Goal: Transaction & Acquisition: Purchase product/service

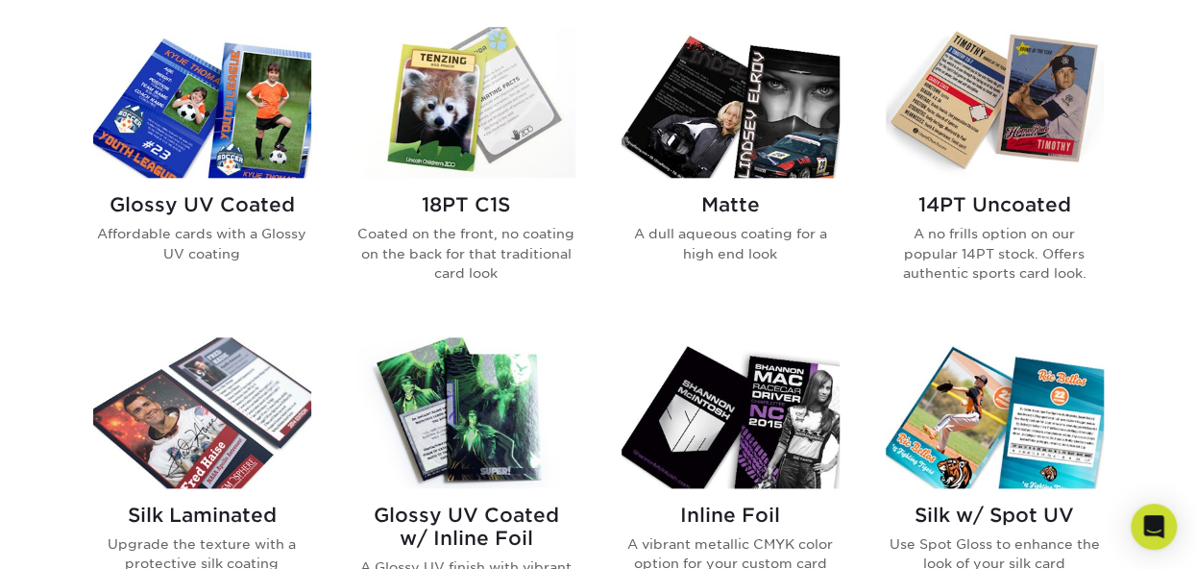
scroll to position [941, 0]
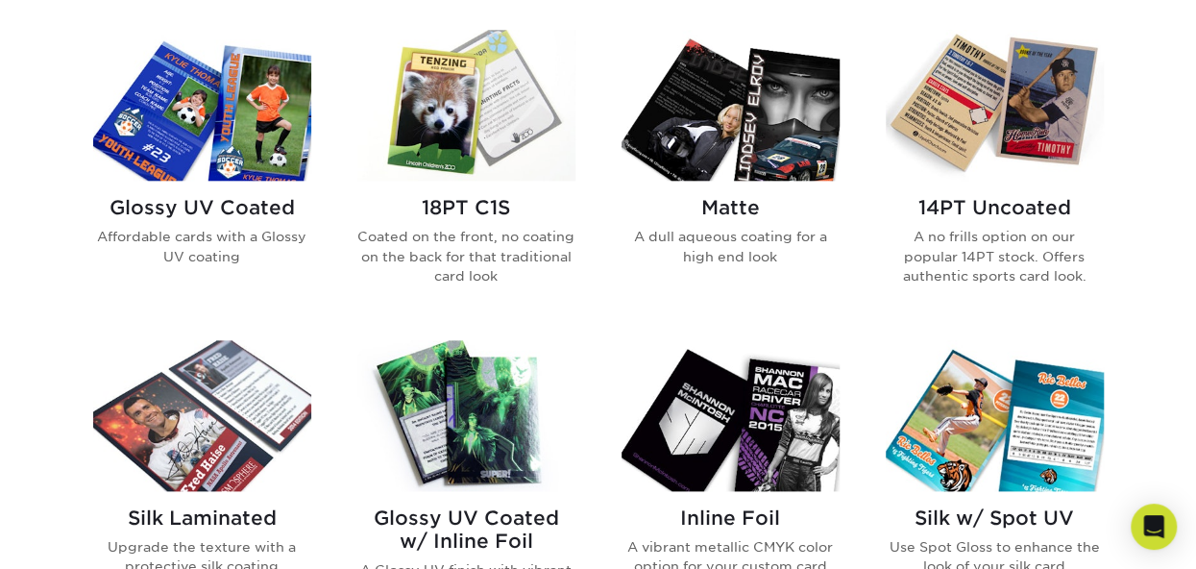
click at [154, 151] on img at bounding box center [202, 105] width 218 height 151
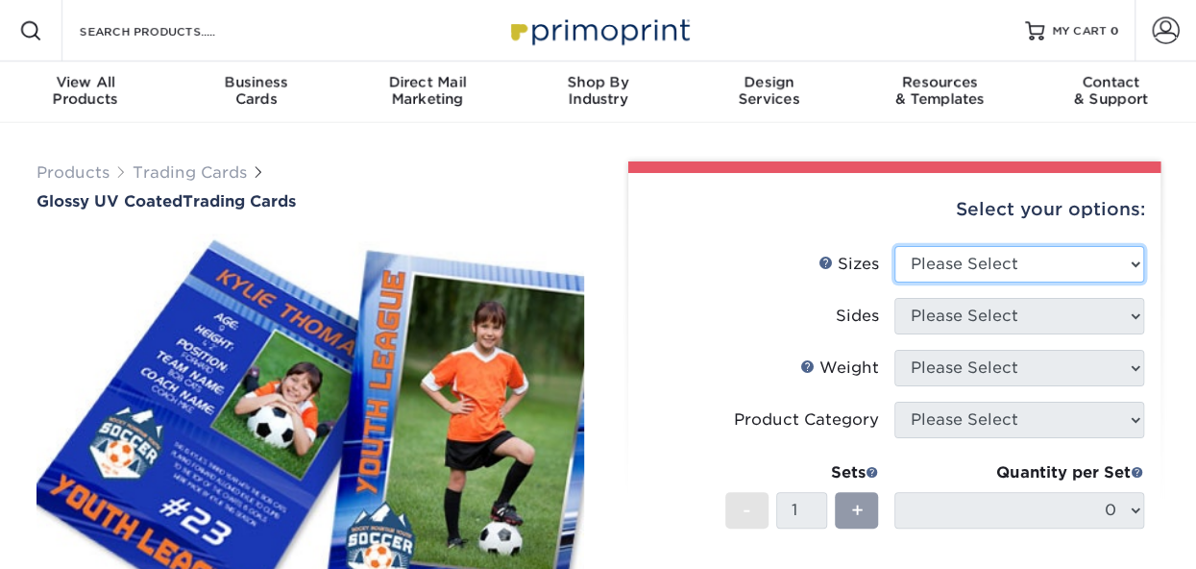
click at [956, 265] on select "Please Select 2.5" x 3.5"" at bounding box center [1019, 264] width 250 height 36
select select "2.50x3.50"
click at [894, 246] on select "Please Select 2.5" x 3.5"" at bounding box center [1019, 264] width 250 height 36
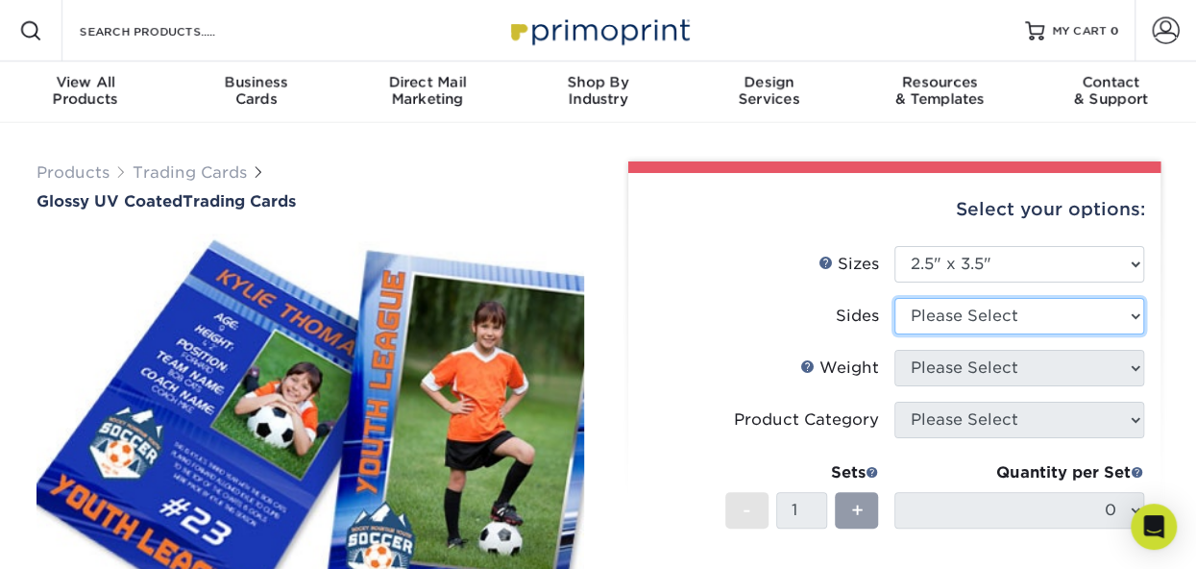
click at [941, 312] on select "Please Select Print Both Sides Print Front Only" at bounding box center [1019, 316] width 250 height 36
select select "13abbda7-1d64-4f25-8bb2-c179b224825d"
click at [894, 298] on select "Please Select Print Both Sides Print Front Only" at bounding box center [1019, 316] width 250 height 36
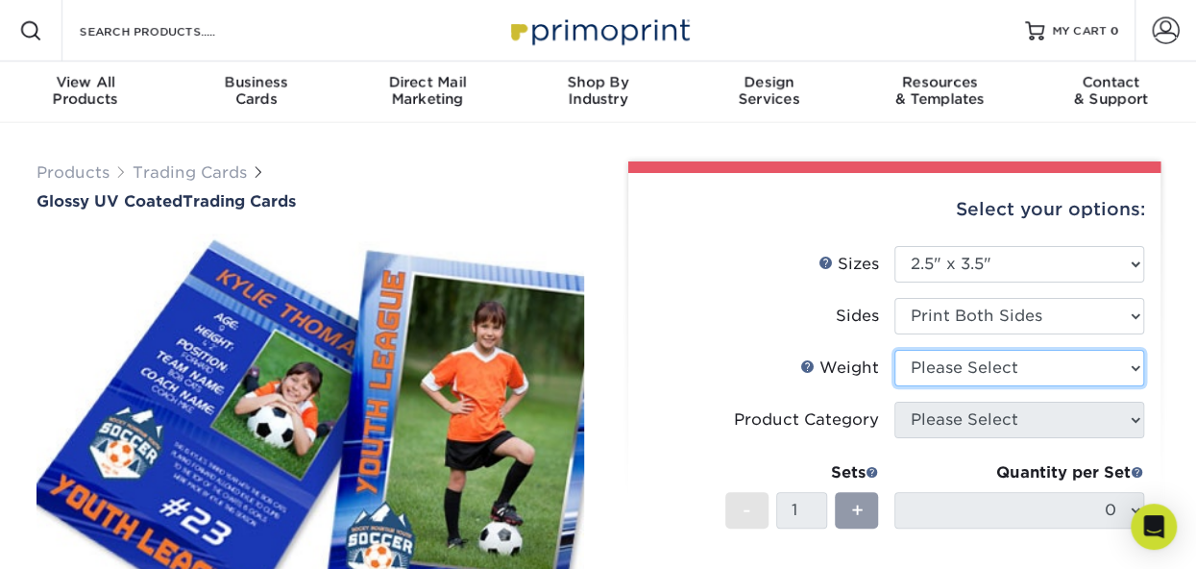
click at [936, 376] on select "Please Select 16PT 14PT 18PT C1S" at bounding box center [1019, 368] width 250 height 36
select select "18PTC1S"
click at [894, 350] on select "Please Select 16PT 14PT 18PT C1S" at bounding box center [1019, 368] width 250 height 36
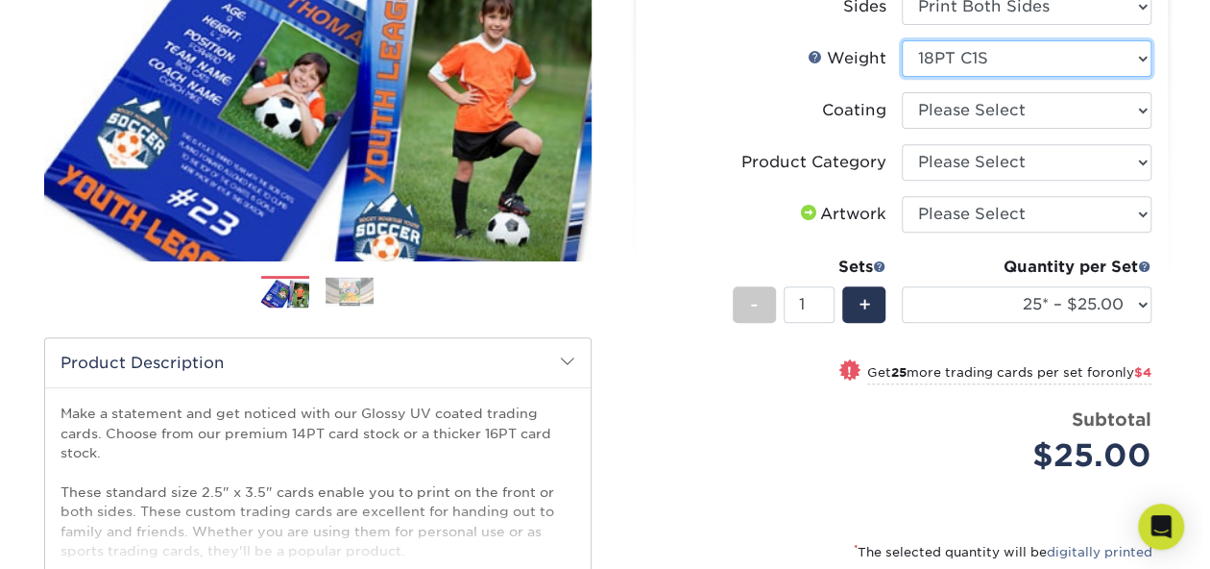
scroll to position [330, 0]
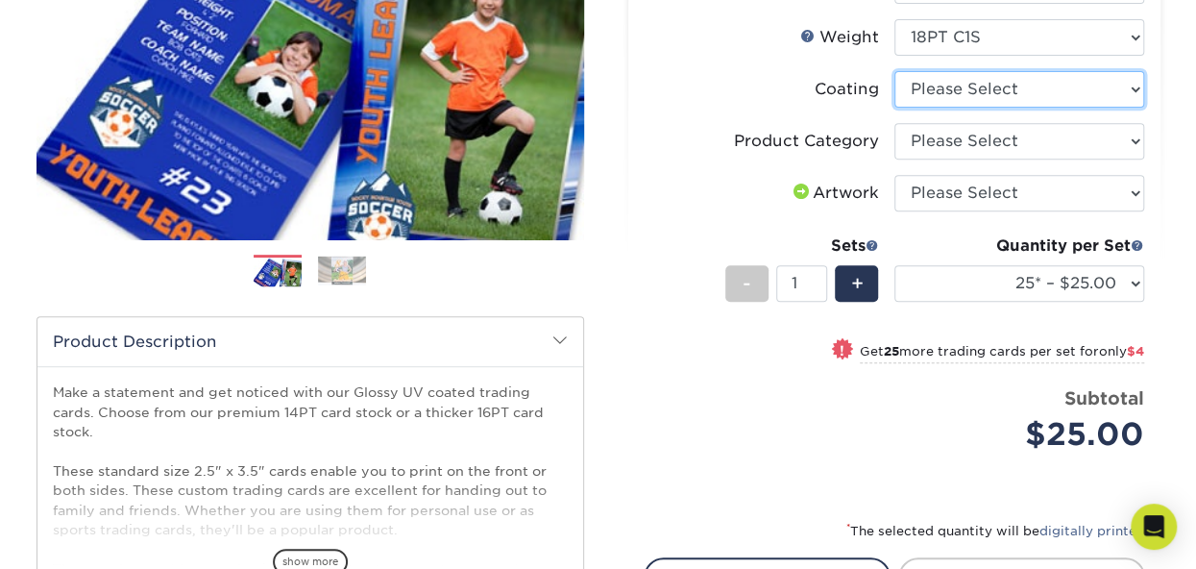
click at [961, 87] on select at bounding box center [1019, 89] width 250 height 36
click at [894, 71] on select at bounding box center [1019, 89] width 250 height 36
click at [949, 92] on select at bounding box center [1019, 89] width 250 height 36
select select "1e8116af-acfc-44b1-83dc-8181aa338834"
click at [894, 71] on select at bounding box center [1019, 89] width 250 height 36
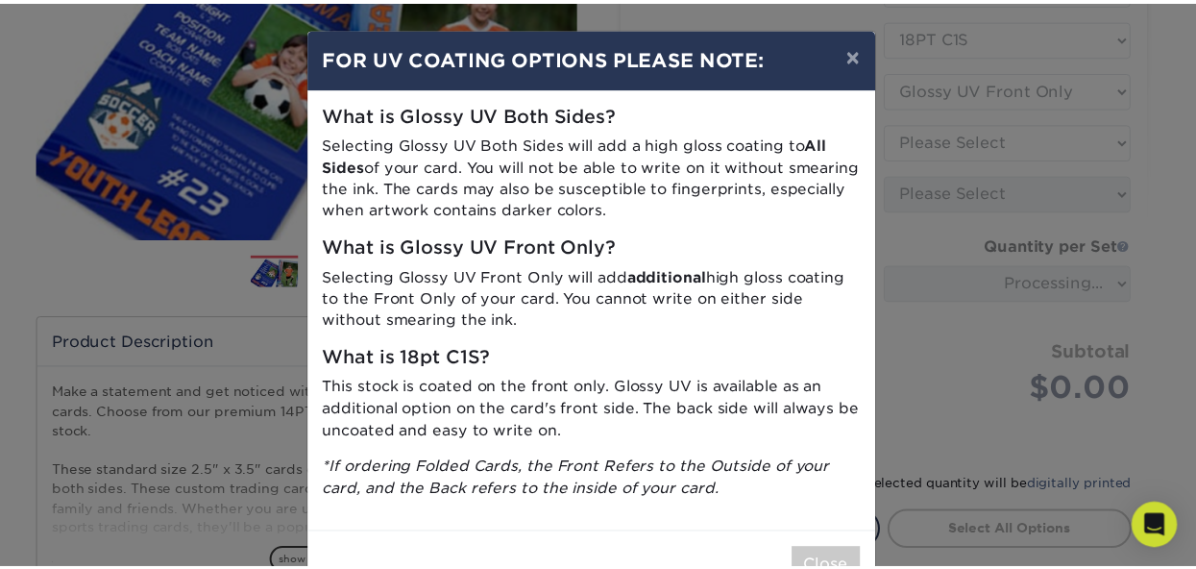
scroll to position [58, 0]
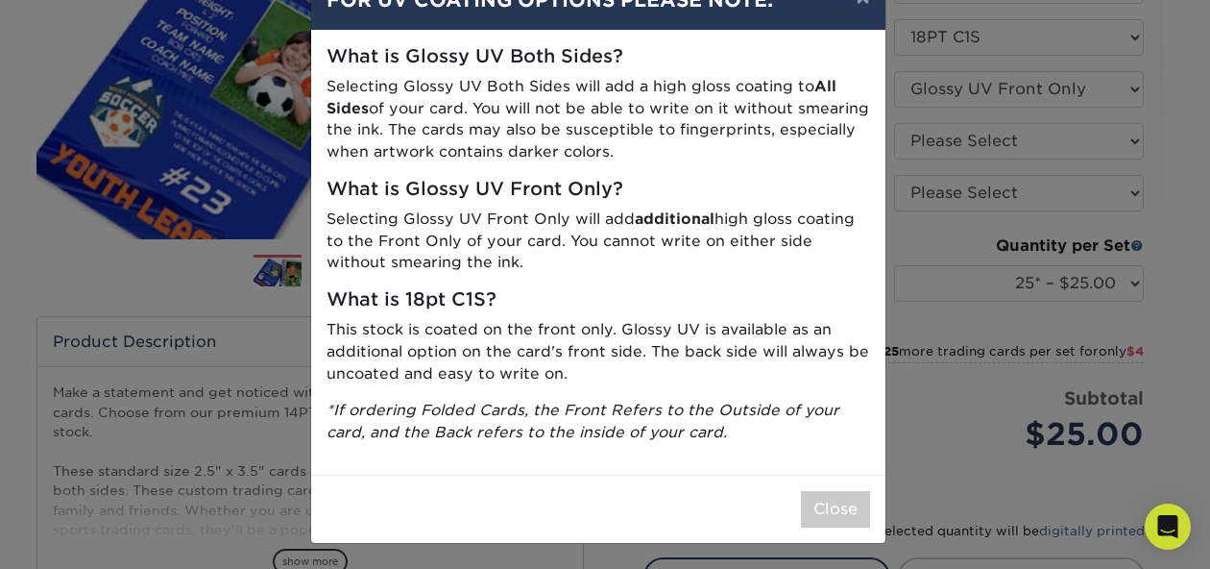
click at [904, 192] on div "× FOR UV COATING OPTIONS PLEASE NOTE: What is Glossy UV Both Sides? Selecting G…" at bounding box center [605, 284] width 1210 height 569
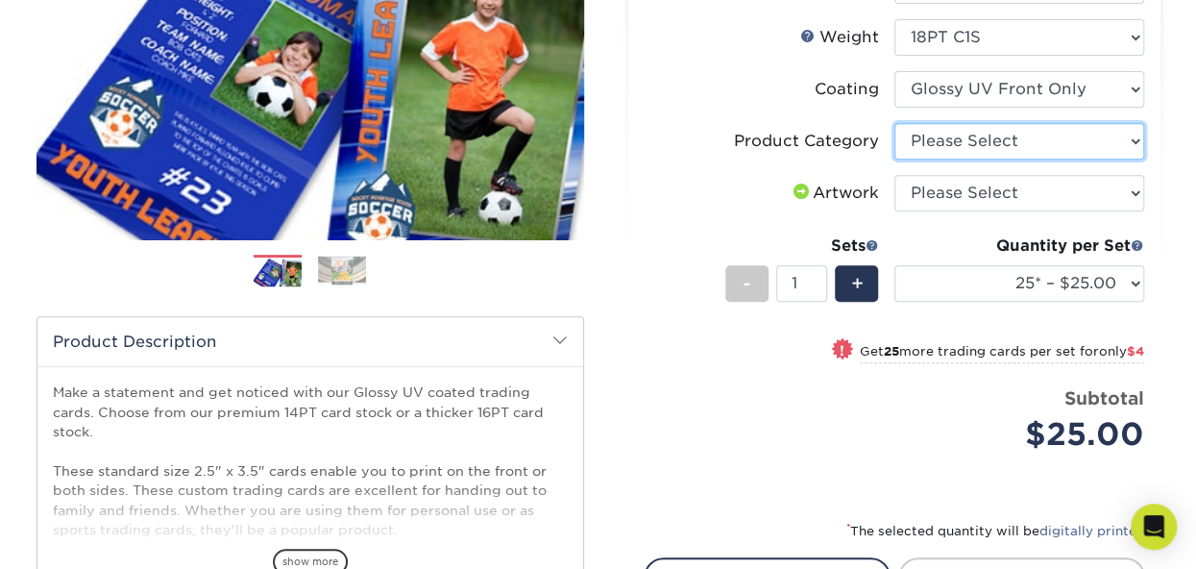
click at [939, 132] on select "Please Select Trading Cards" at bounding box center [1019, 141] width 250 height 36
select select "c2f9bce9-36c2-409d-b101-c29d9d031e18"
click at [894, 123] on select "Please Select Trading Cards" at bounding box center [1019, 141] width 250 height 36
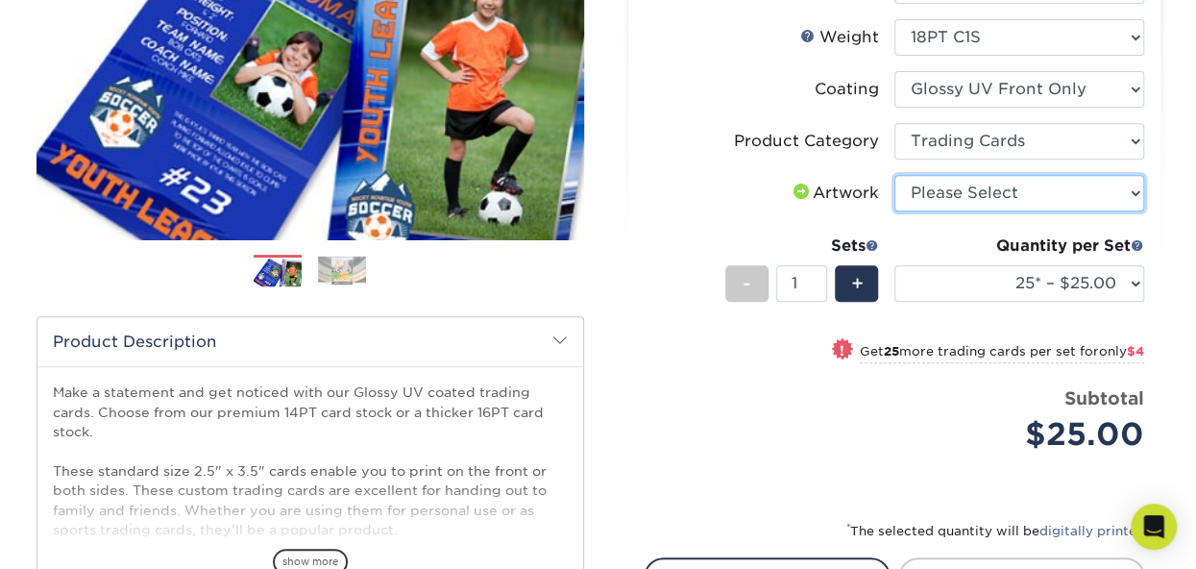
click at [935, 184] on select "Please Select I will upload files I need a design - $100" at bounding box center [1019, 193] width 250 height 36
select select "upload"
click at [894, 175] on select "Please Select I will upload files I need a design - $100" at bounding box center [1019, 193] width 250 height 36
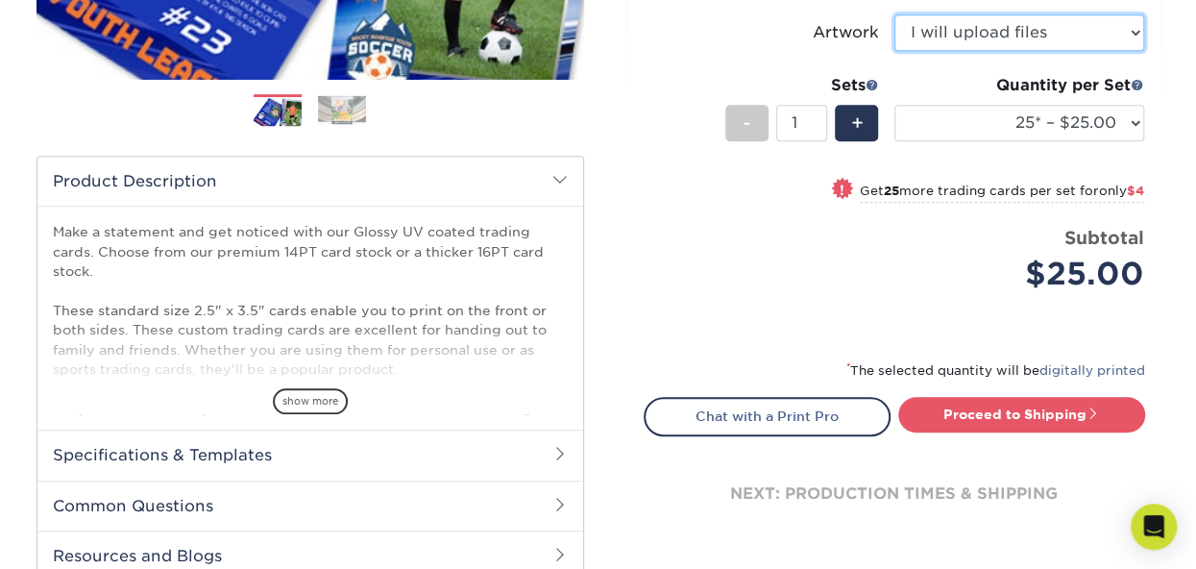
scroll to position [492, 0]
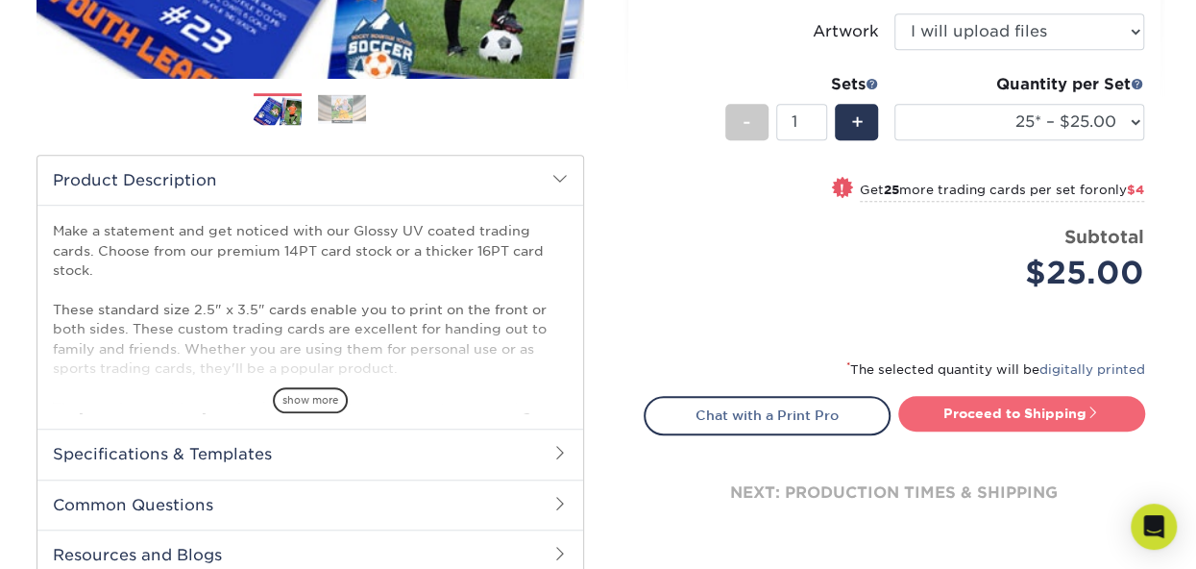
click at [968, 416] on link "Proceed to Shipping" at bounding box center [1021, 413] width 247 height 35
type input "Set 1"
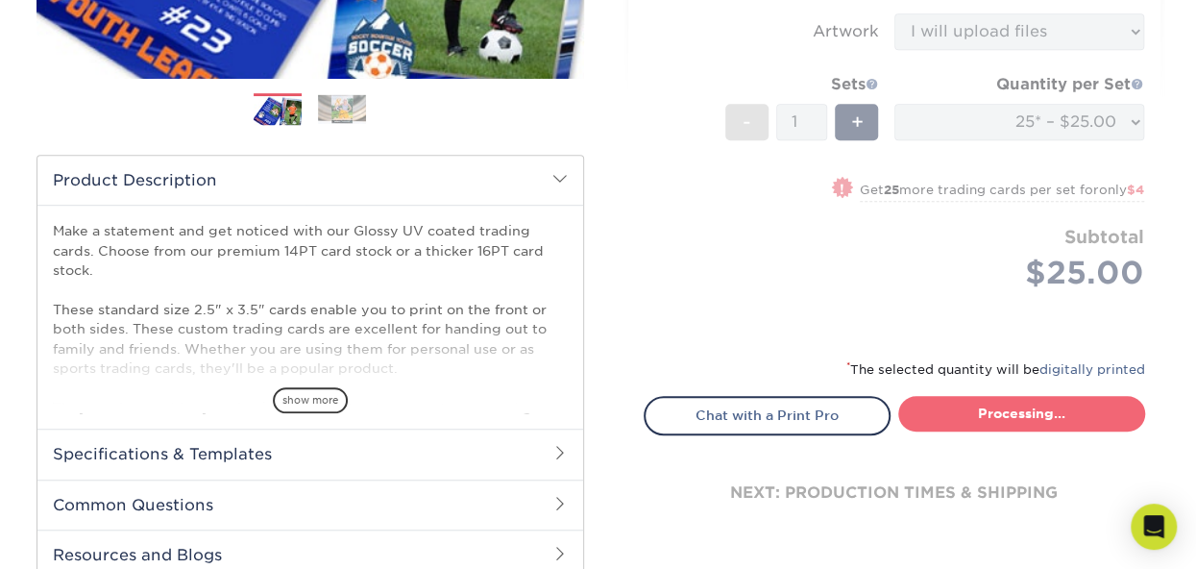
select select "08588386-0599-420e-8c79-4535039915a0"
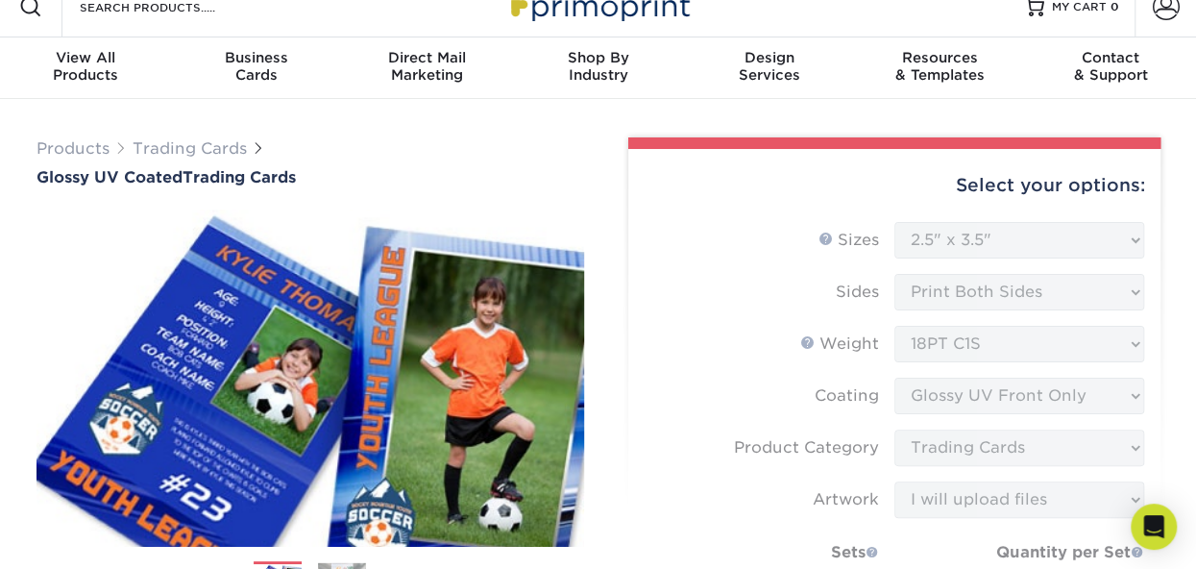
scroll to position [0, 0]
